Goal: Transaction & Acquisition: Subscribe to service/newsletter

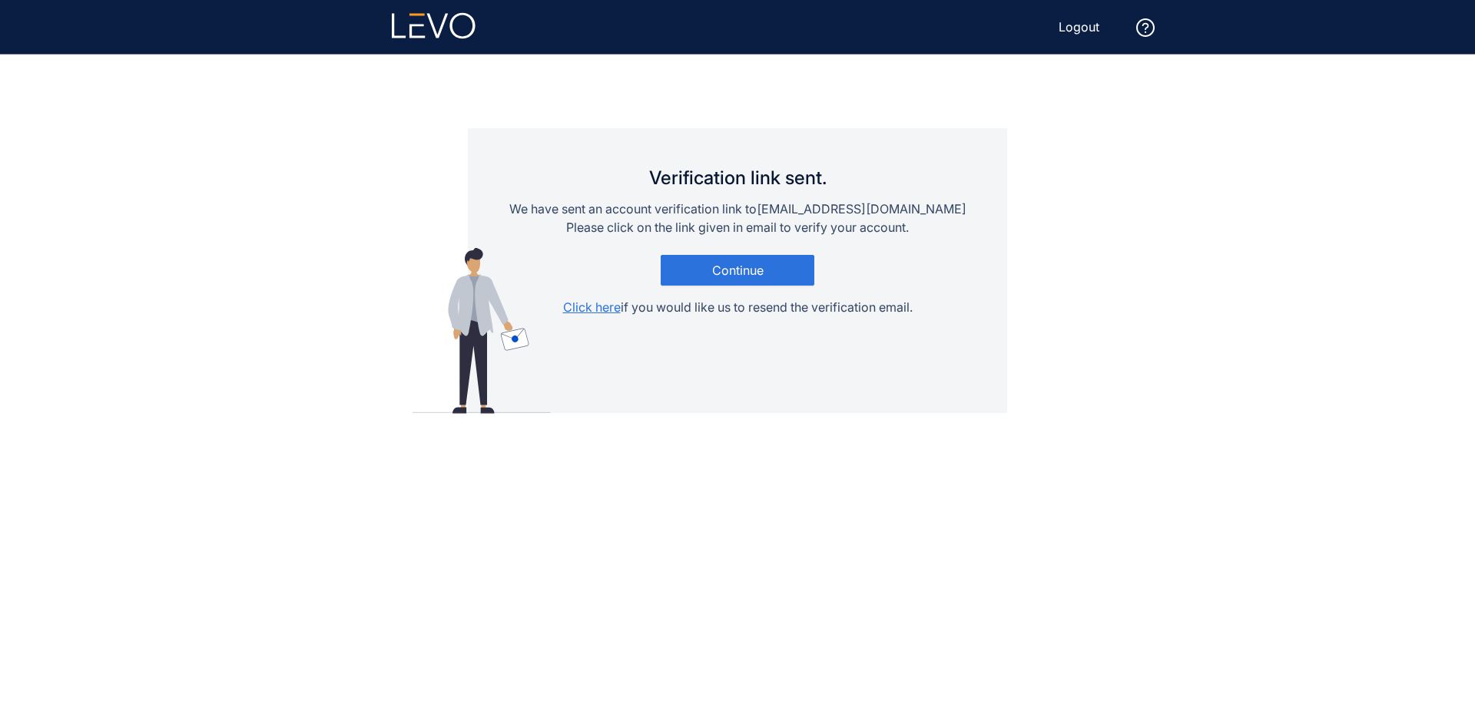
click at [588, 320] on div "Verification link sent. We have sent an account verification link to [EMAIL_ADD…" at bounding box center [737, 270] width 539 height 285
click at [580, 310] on span "Click here" at bounding box center [592, 307] width 58 height 15
click at [587, 307] on span "Click here" at bounding box center [592, 307] width 58 height 15
click at [714, 271] on span "Continue" at bounding box center [737, 270] width 51 height 14
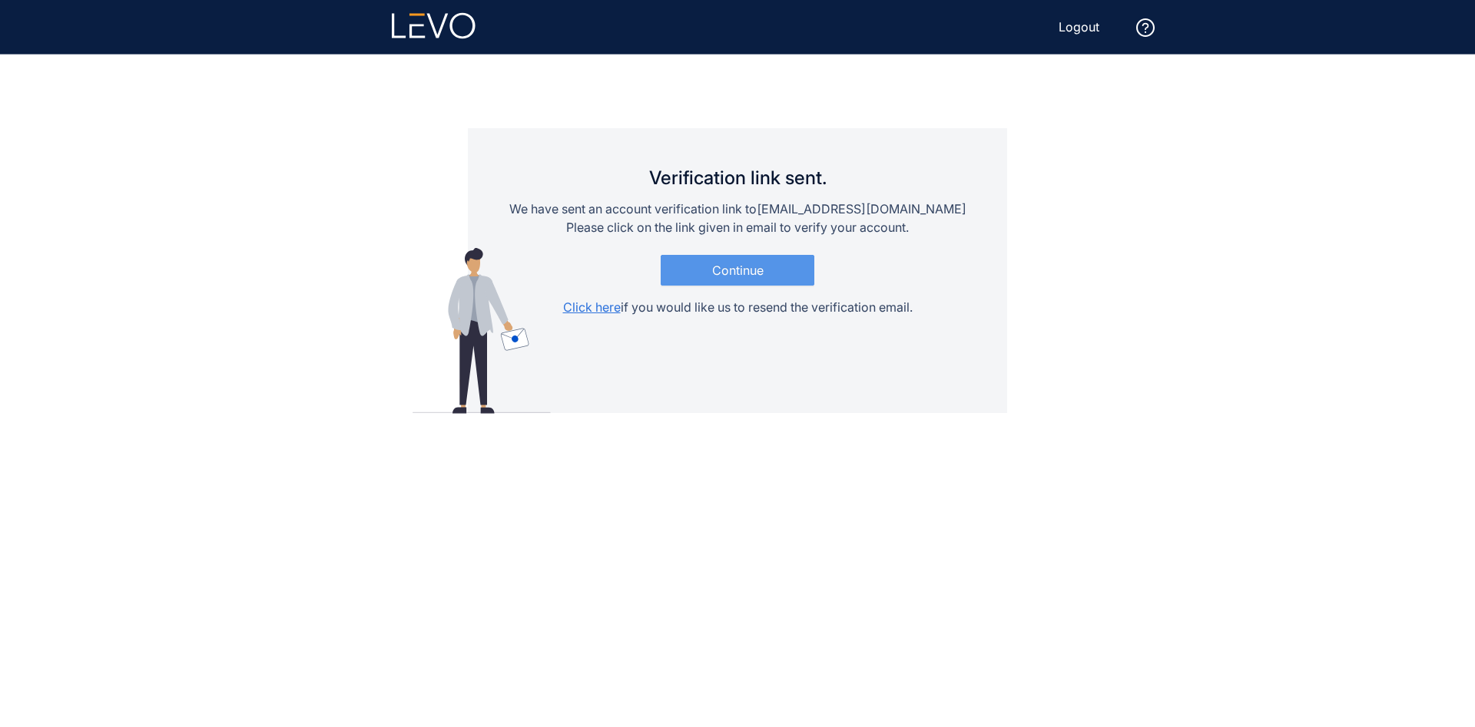
click at [714, 271] on span "Continue" at bounding box center [737, 270] width 51 height 14
click at [730, 277] on span "Continue" at bounding box center [737, 270] width 51 height 14
click at [724, 261] on button "Continue" at bounding box center [738, 270] width 154 height 31
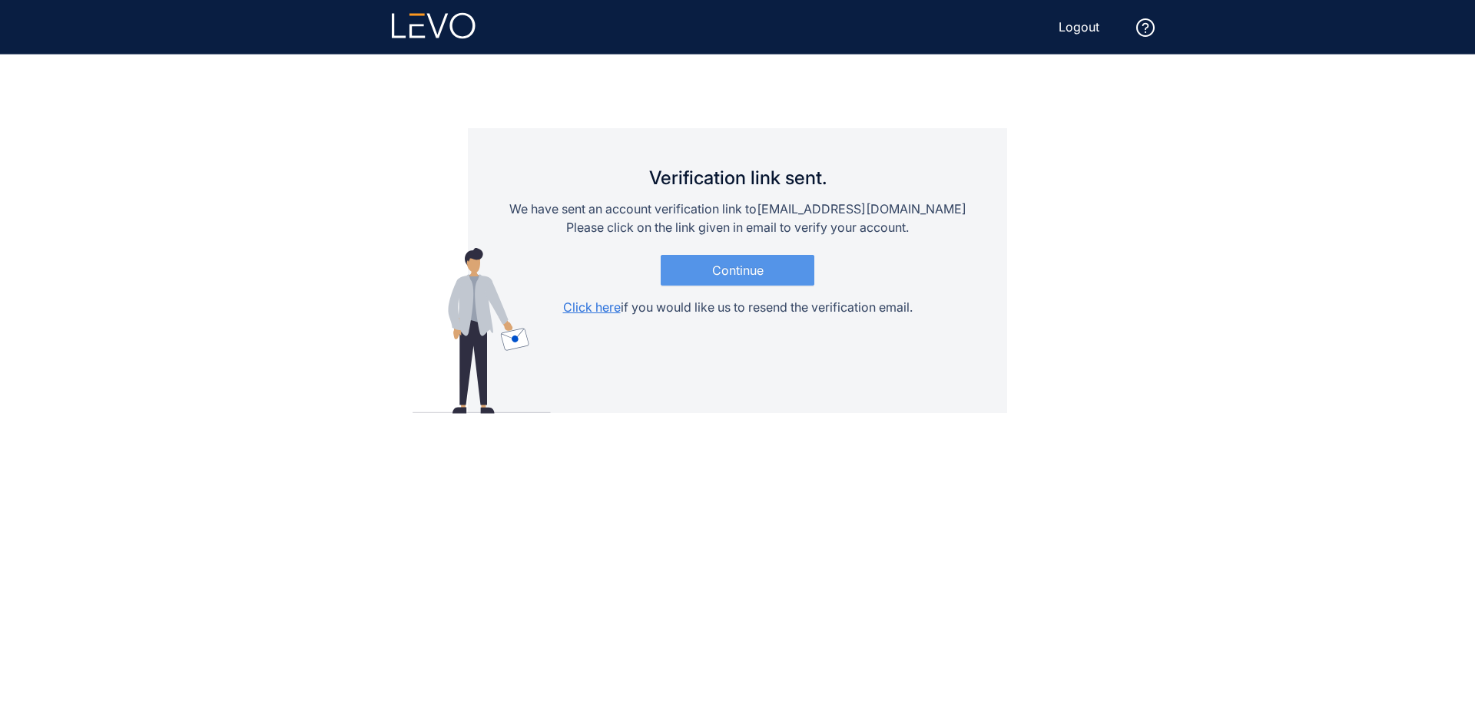
click at [724, 261] on button "Continue" at bounding box center [738, 270] width 154 height 31
click at [608, 310] on span "Click here" at bounding box center [592, 307] width 58 height 15
click at [579, 303] on span "Click here" at bounding box center [592, 307] width 58 height 15
click at [757, 267] on span "Continue" at bounding box center [737, 270] width 51 height 14
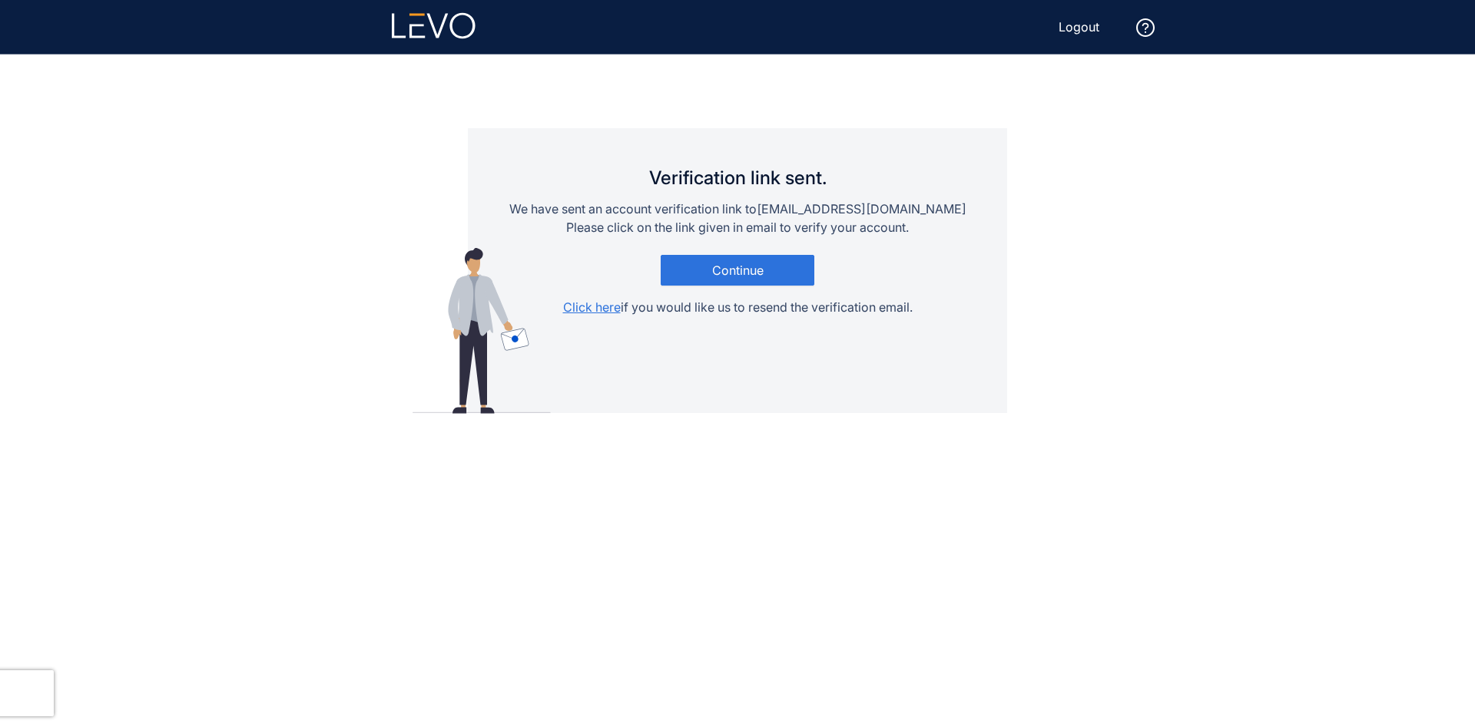
click at [1127, 22] on div "Logout" at bounding box center [1112, 26] width 133 height 25
click at [1082, 24] on span "Logout" at bounding box center [1078, 27] width 41 height 14
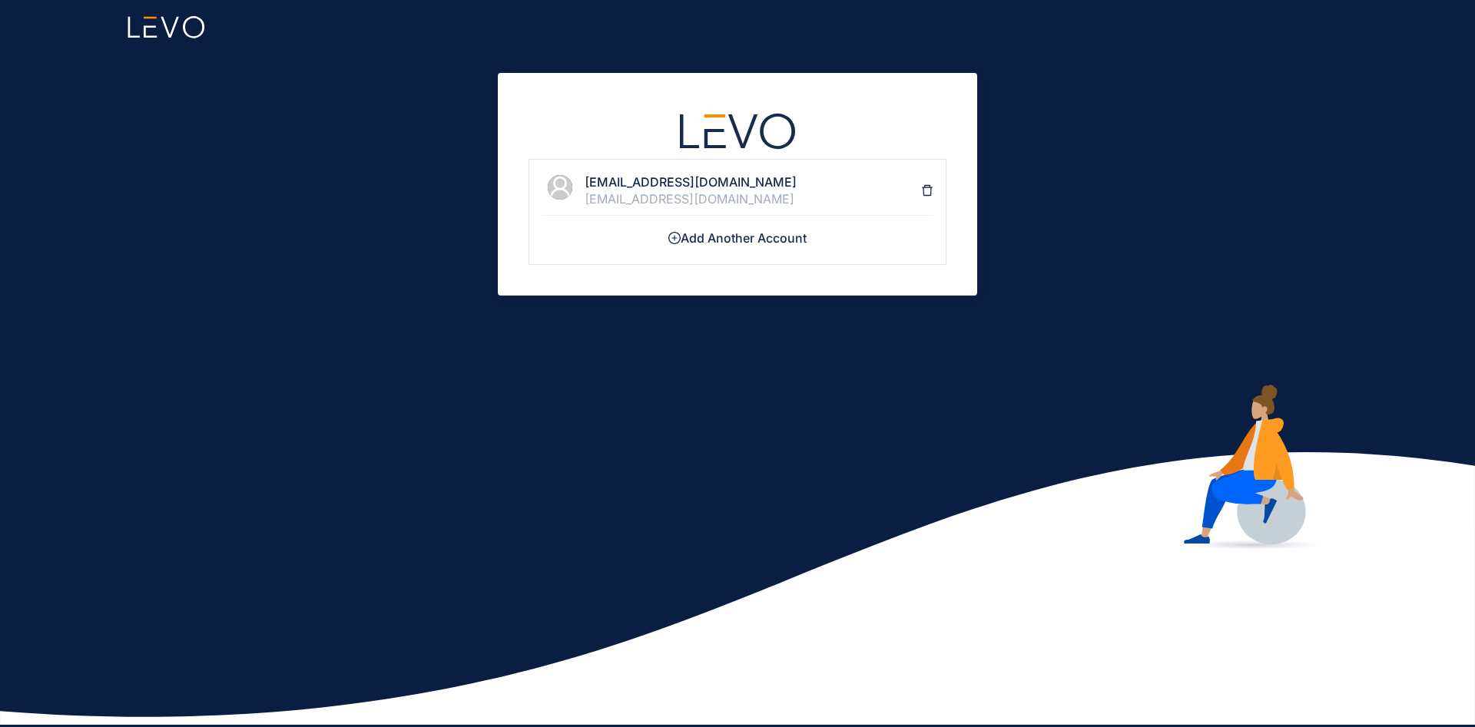
click at [694, 182] on h4 "[EMAIL_ADDRESS][DOMAIN_NAME]" at bounding box center [753, 182] width 336 height 14
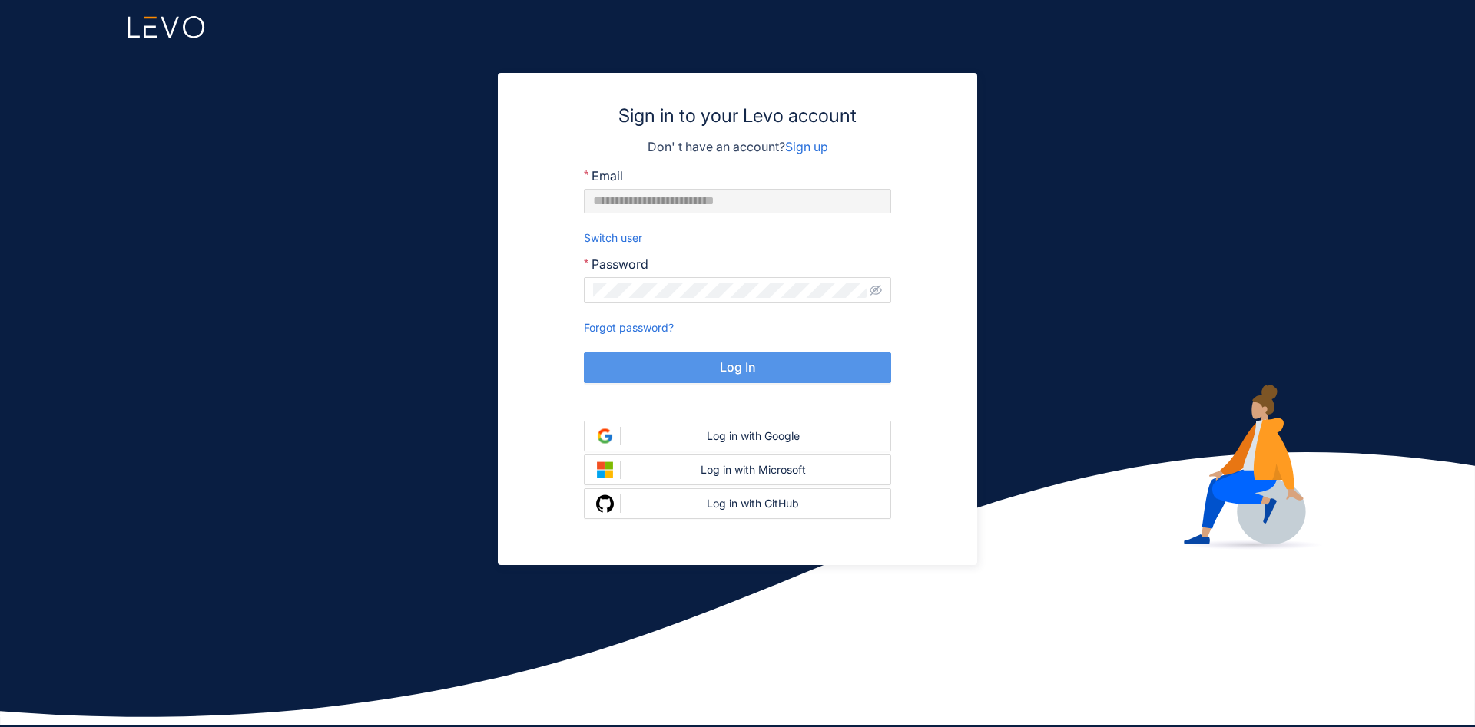
click at [753, 377] on button "Log In" at bounding box center [737, 368] width 307 height 31
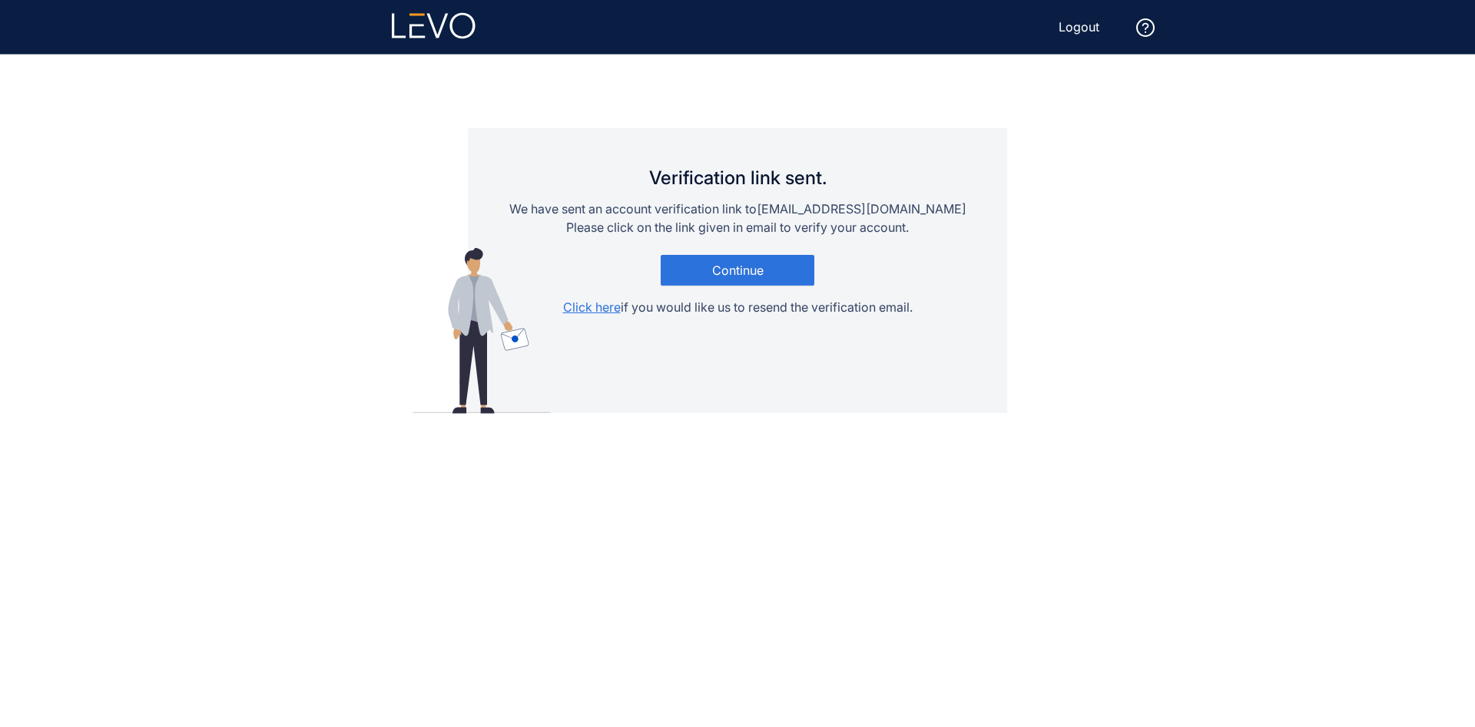
click at [750, 254] on div "Verification link sent. We have sent an account verification link to [EMAIL_ADD…" at bounding box center [737, 245] width 457 height 142
click at [723, 273] on span "Continue" at bounding box center [737, 270] width 51 height 14
click at [1075, 6] on header "Logout" at bounding box center [738, 27] width 922 height 54
click at [1072, 24] on span "Logout" at bounding box center [1078, 27] width 41 height 14
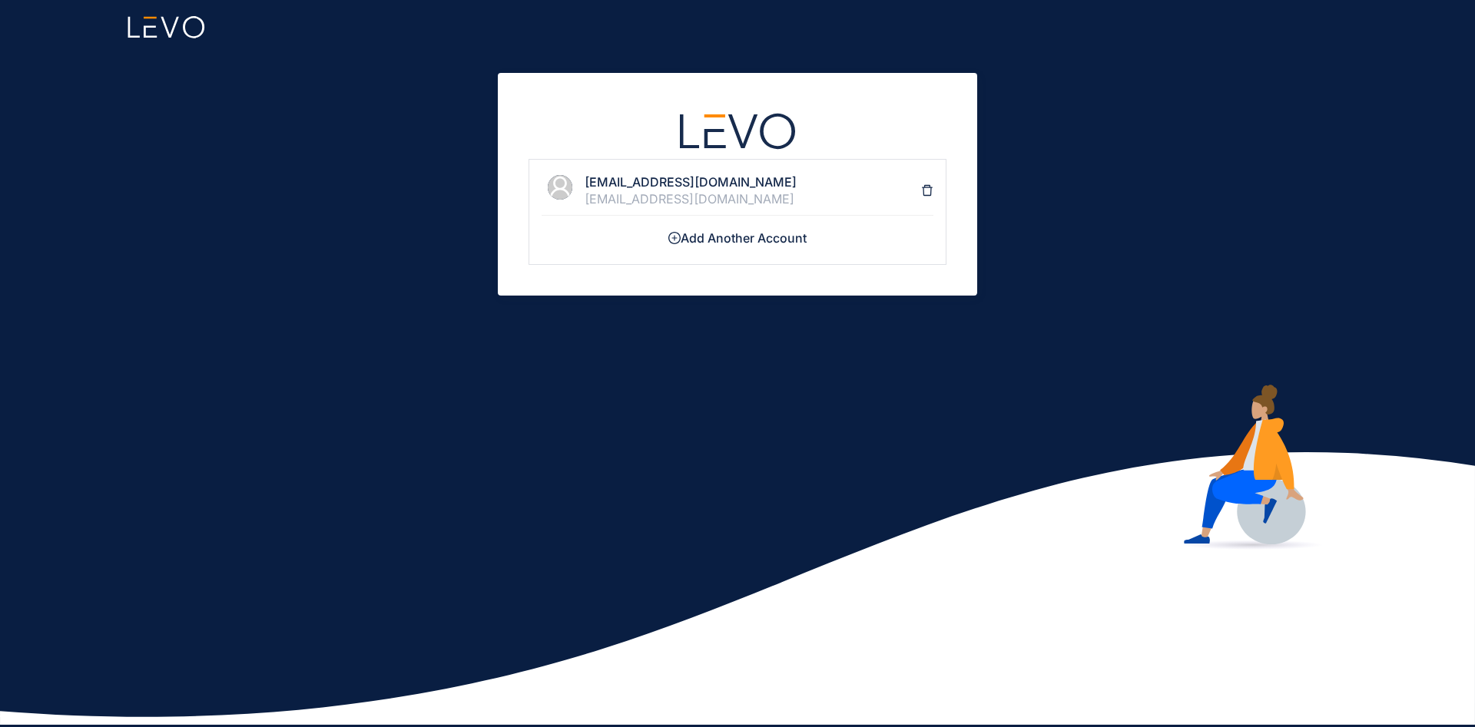
click at [929, 194] on icon "delete" at bounding box center [927, 190] width 12 height 12
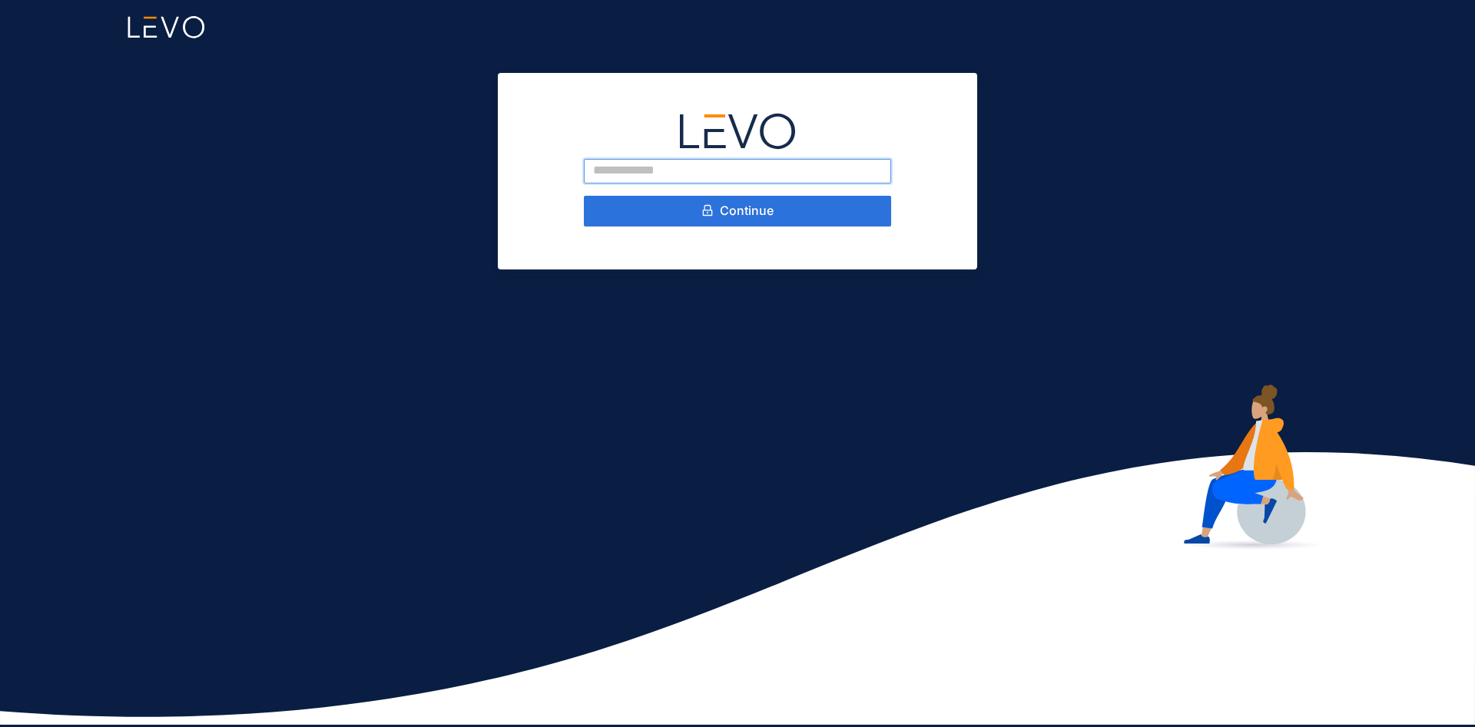
click at [687, 178] on input "email" at bounding box center [737, 171] width 307 height 25
type input "**********"
click button "Continue" at bounding box center [737, 211] width 307 height 31
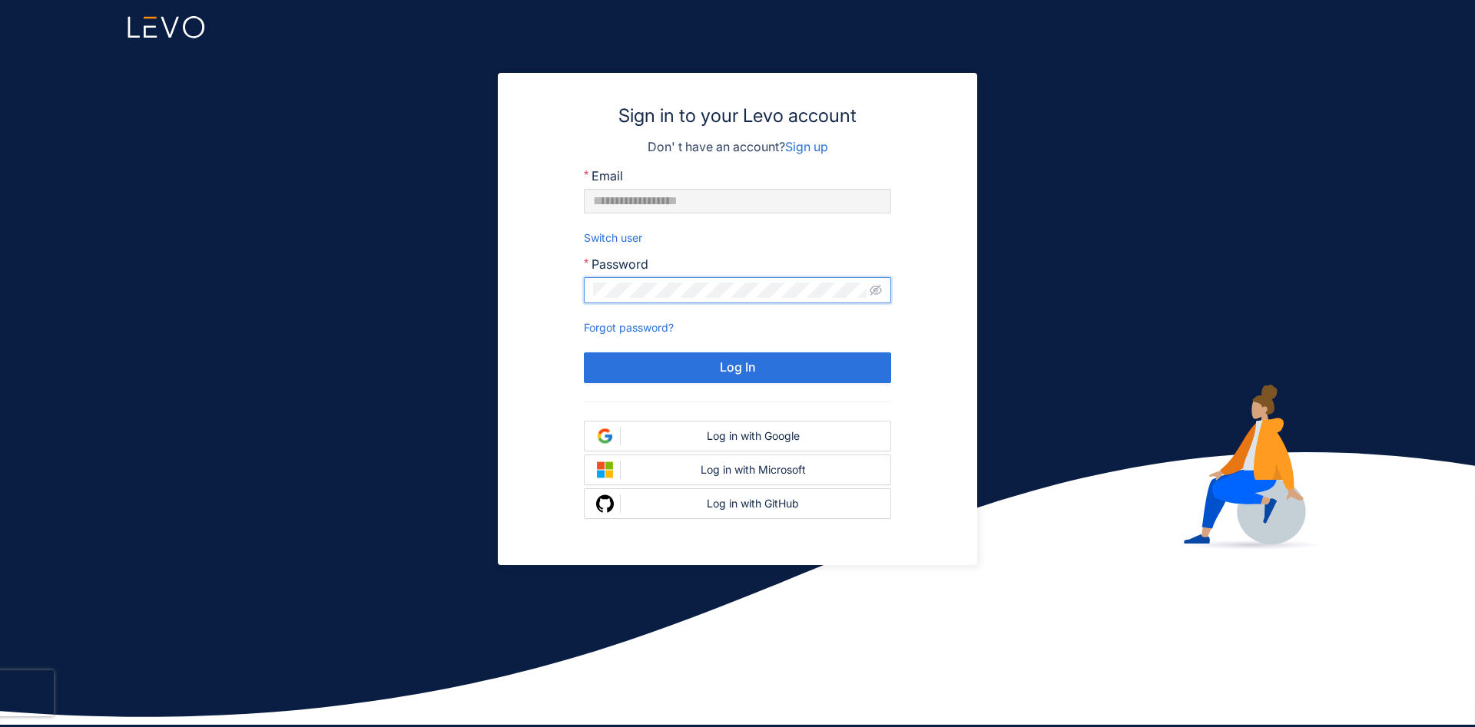
click at [1084, 239] on div "**********" at bounding box center [737, 363] width 1475 height 727
click at [791, 140] on link "Sign up" at bounding box center [806, 146] width 43 height 15
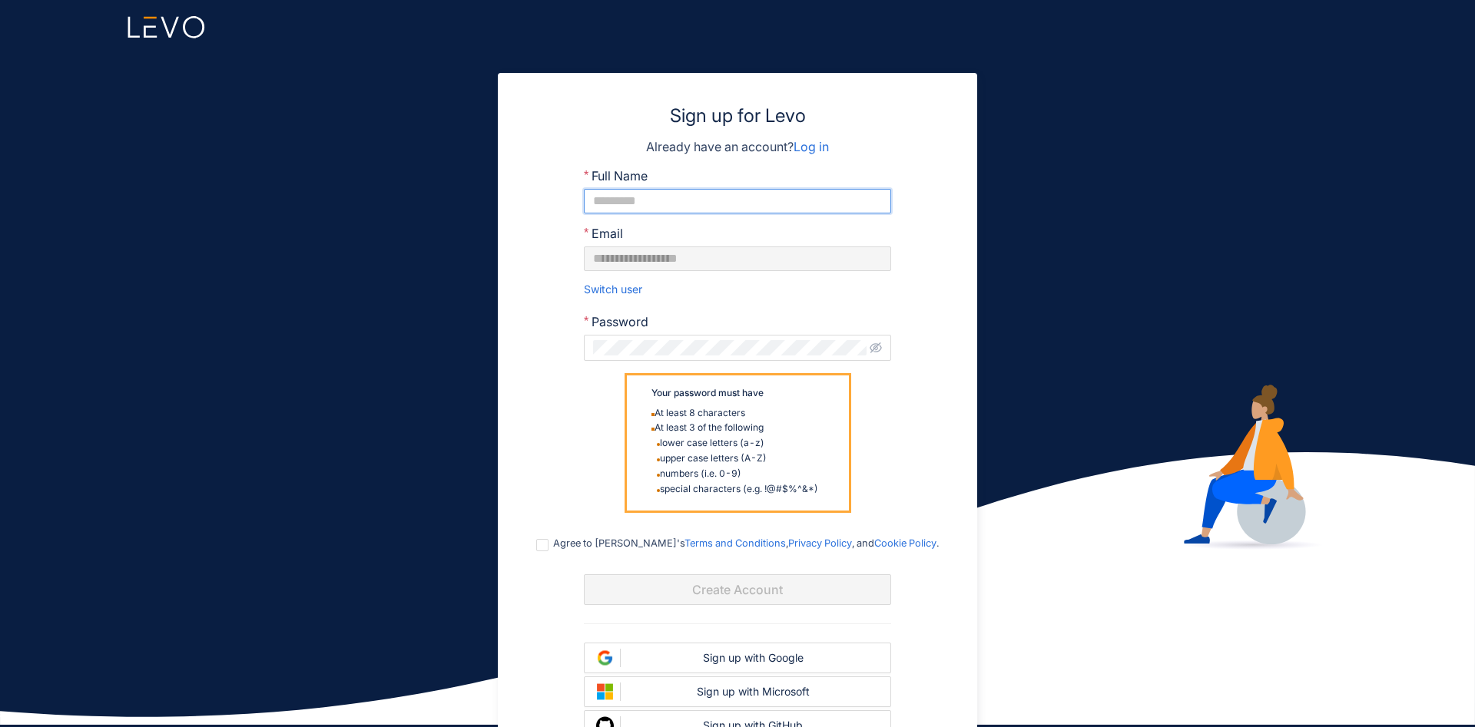
click at [663, 203] on input "Full Name" at bounding box center [737, 201] width 307 height 25
type input "******"
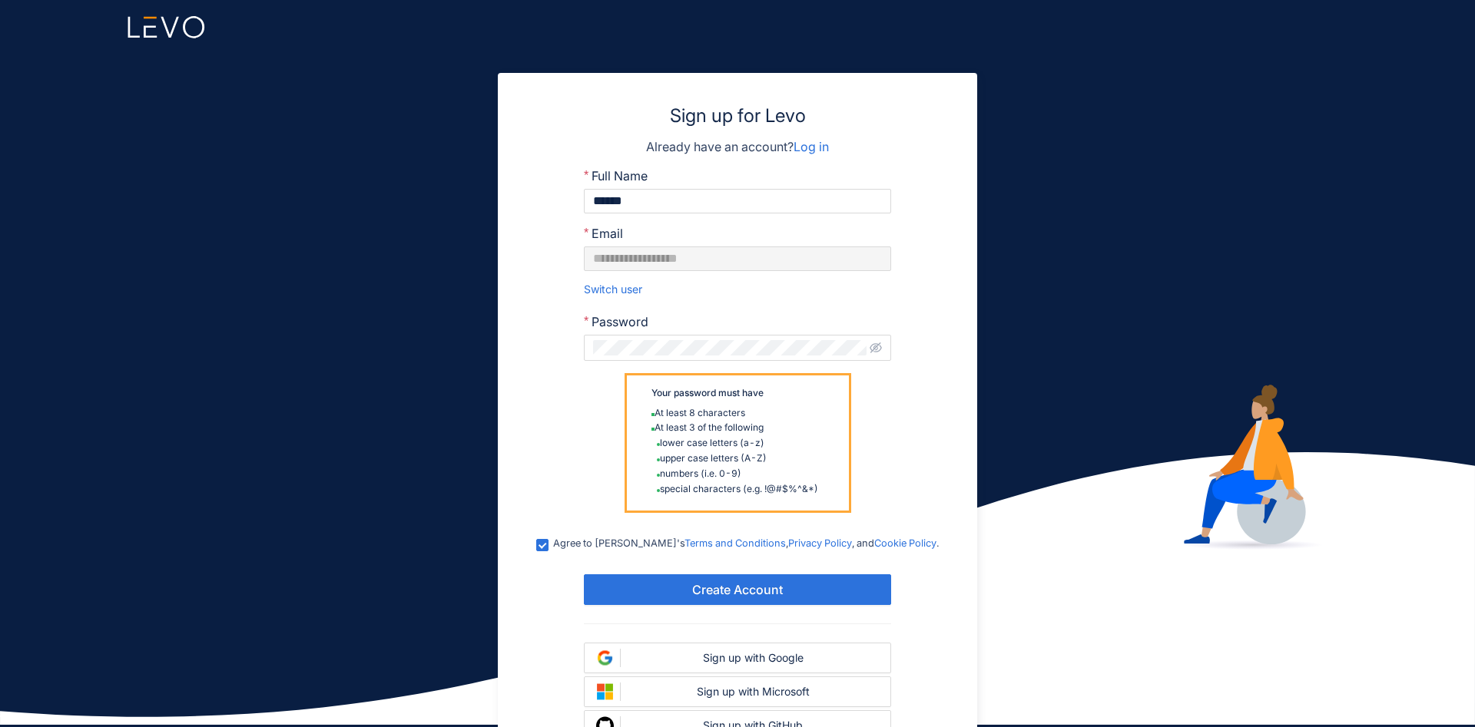
click at [691, 573] on form "**********" at bounding box center [737, 456] width 418 height 577
click at [691, 592] on button "Create Account" at bounding box center [737, 590] width 307 height 31
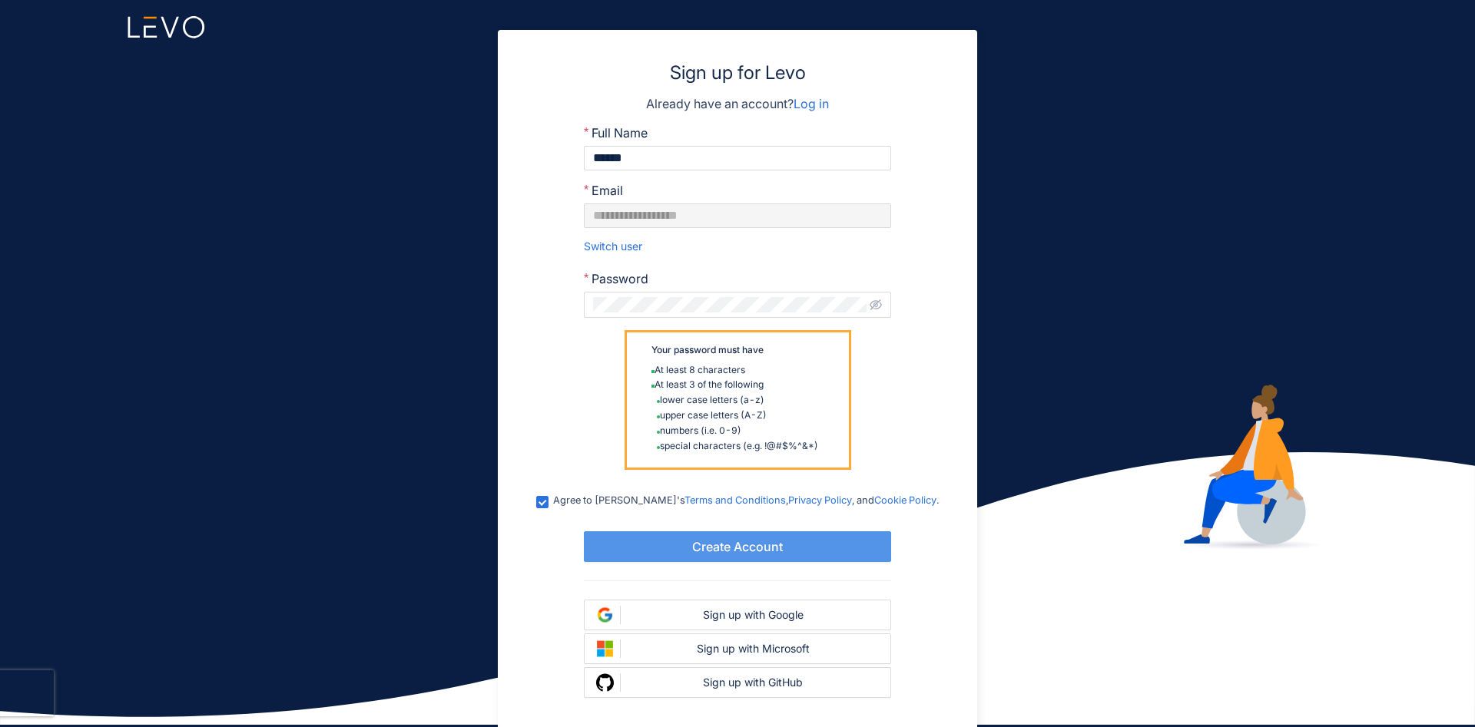
scroll to position [81, 0]
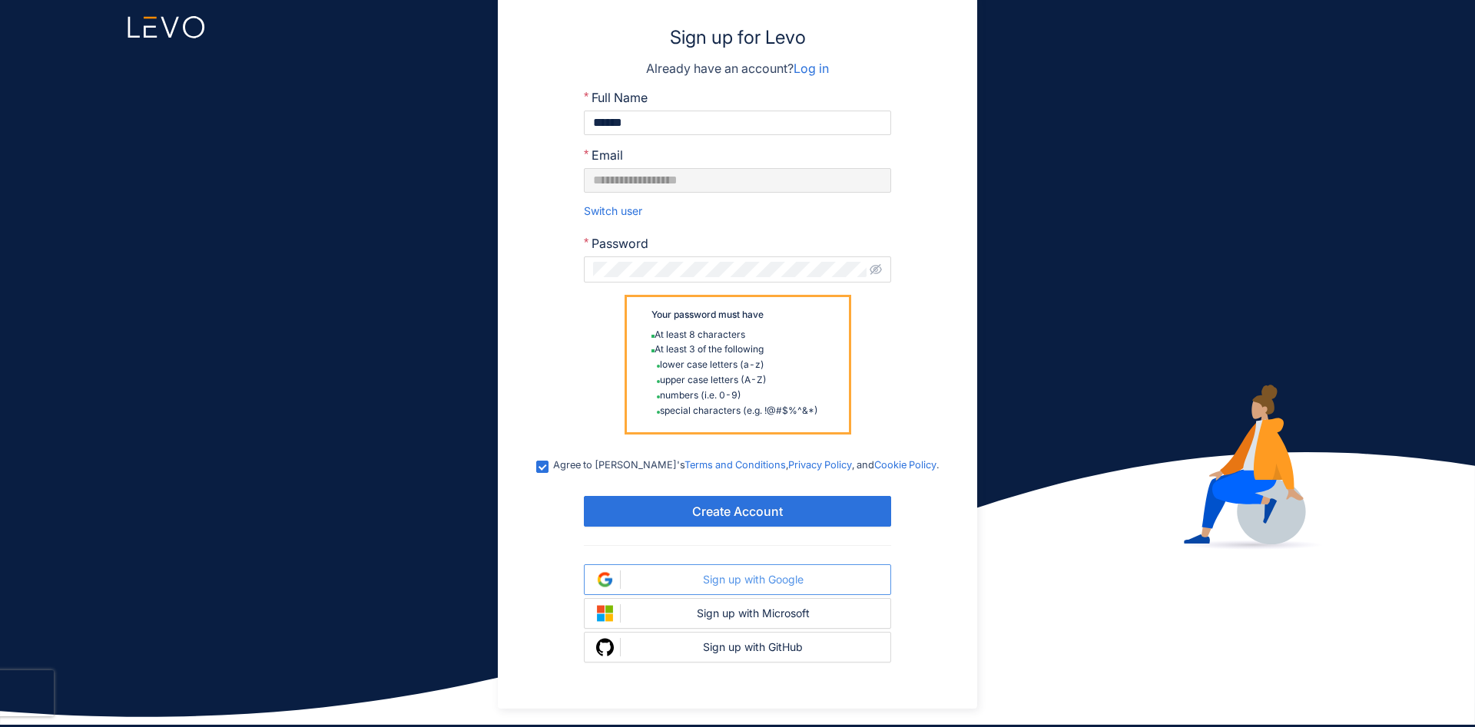
click at [780, 582] on div "Sign up with Google" at bounding box center [753, 580] width 252 height 12
